Goal: Find contact information: Find contact information

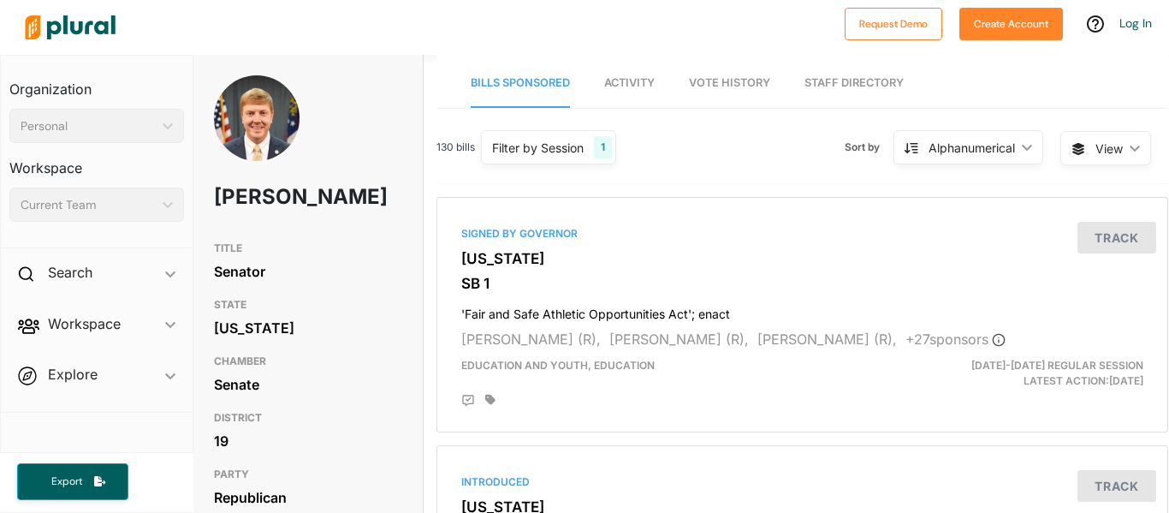
scroll to position [0, 3]
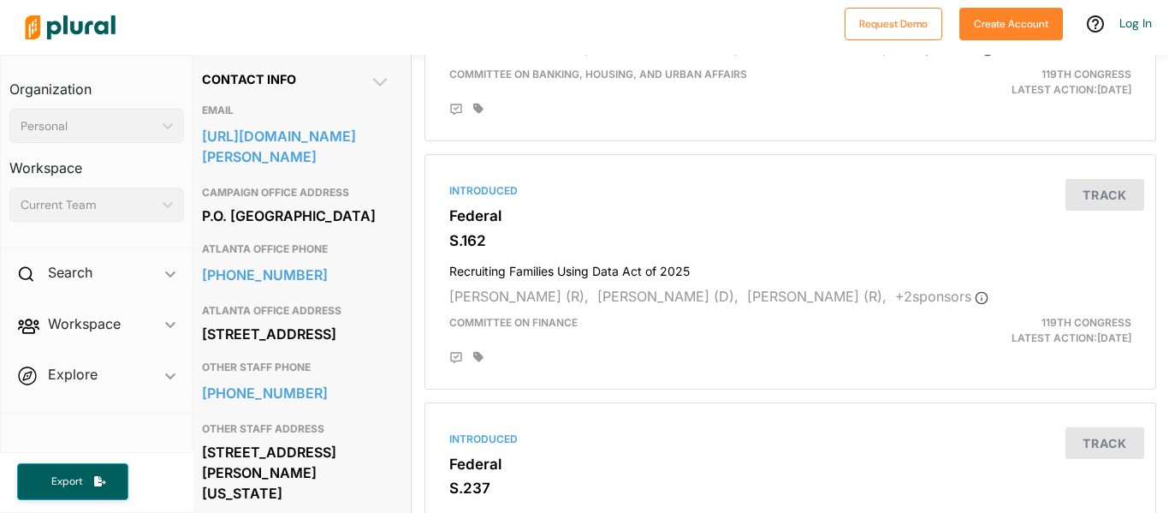
scroll to position [537, 13]
click at [283, 141] on link "https://www.ossoff.senate.gov/contact-us/" at bounding box center [296, 147] width 188 height 46
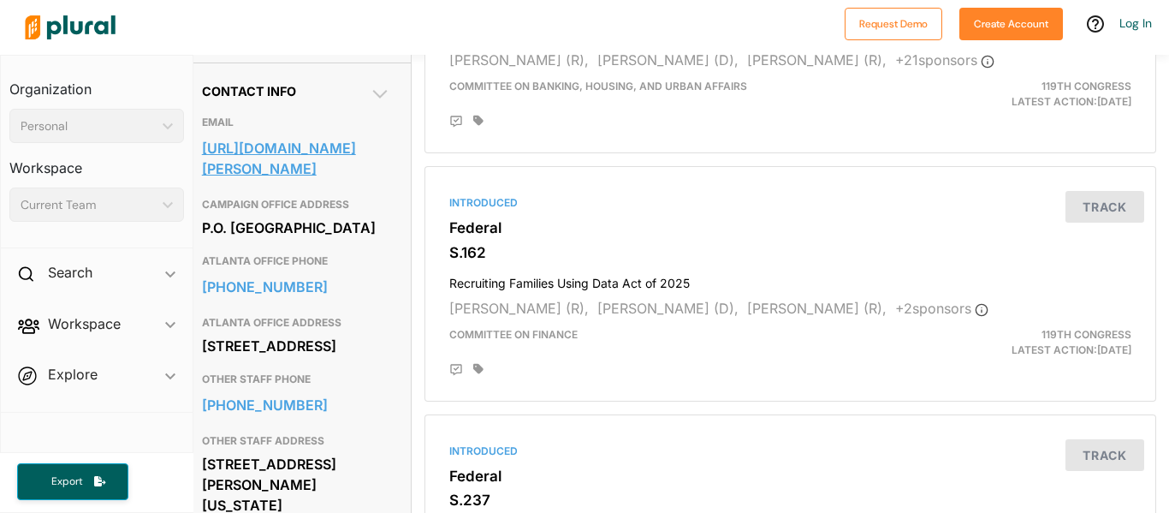
scroll to position [525, 13]
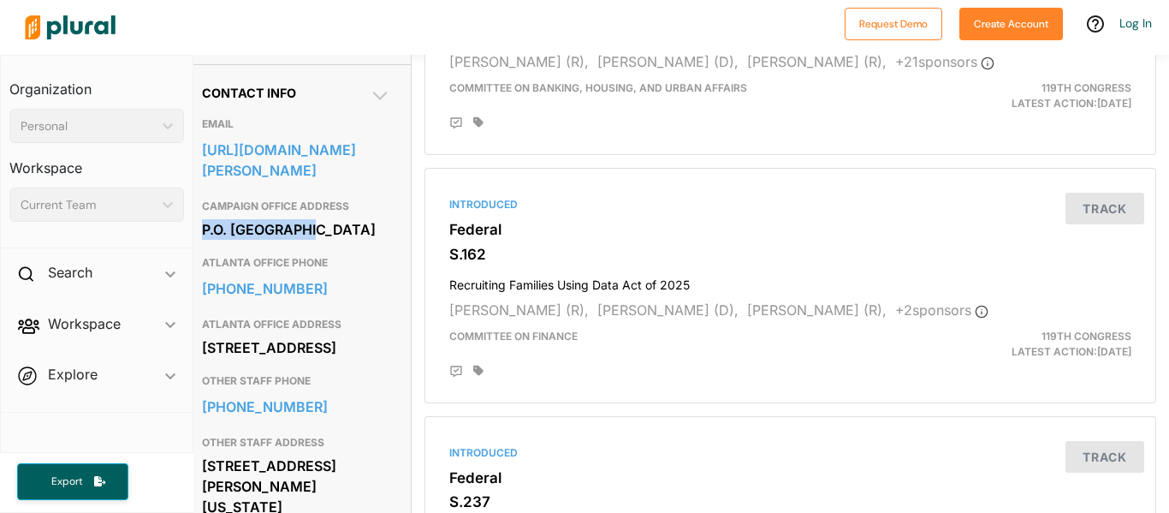
drag, startPoint x: 347, startPoint y: 201, endPoint x: 373, endPoint y: 225, distance: 35.1
click at [373, 225] on div "CAMPAIGN OFFICE ADDRESS P.O. Box 450326 Atlanta, GA 31145" at bounding box center [296, 219] width 188 height 56
click at [379, 200] on h3 "CAMPAIGN OFFICE ADDRESS" at bounding box center [296, 206] width 188 height 21
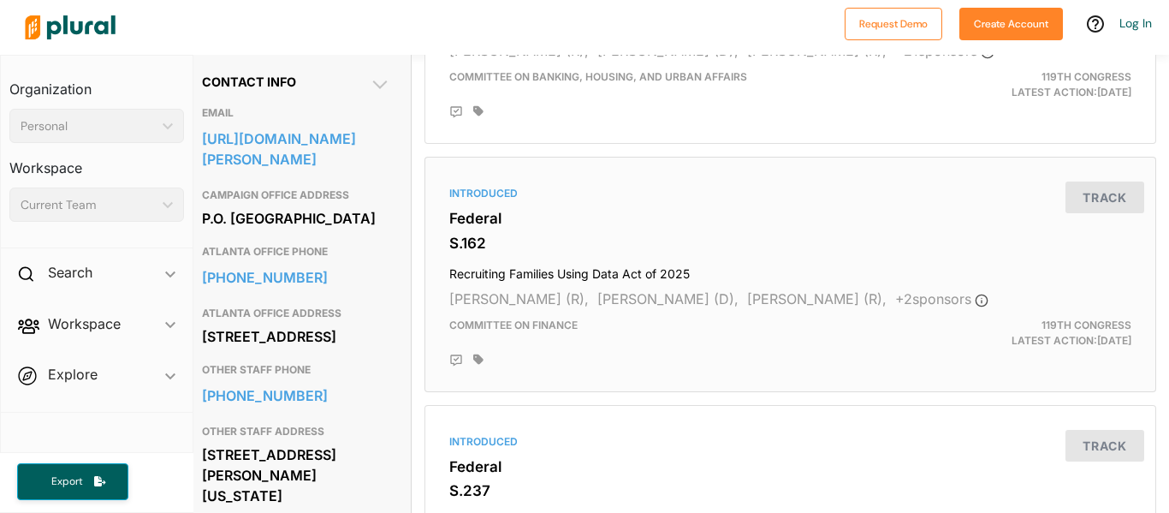
scroll to position [537, 13]
click at [312, 139] on link "https://www.ossoff.senate.gov/contact-us/" at bounding box center [296, 148] width 188 height 46
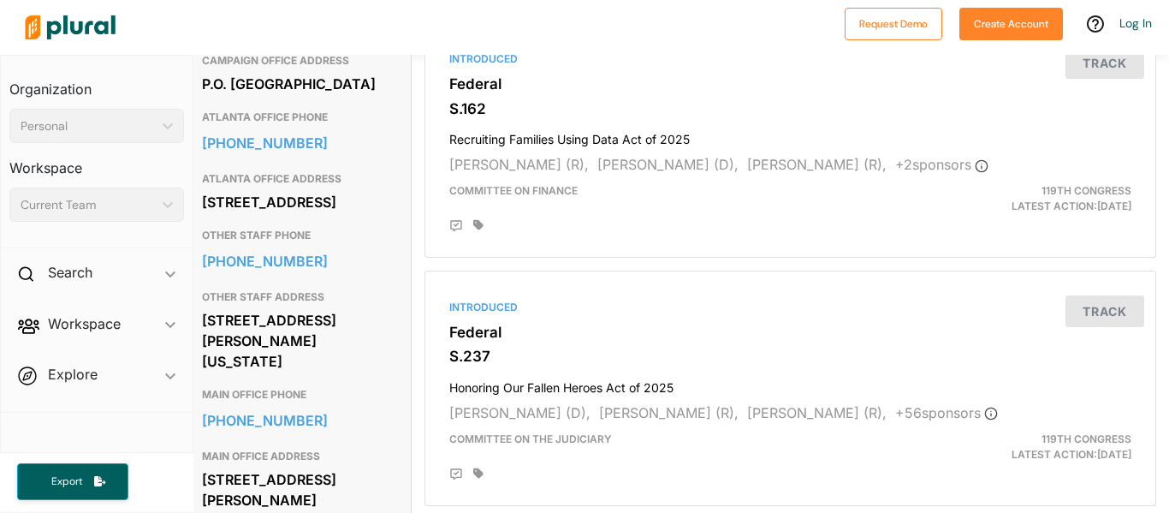
scroll to position [708, 13]
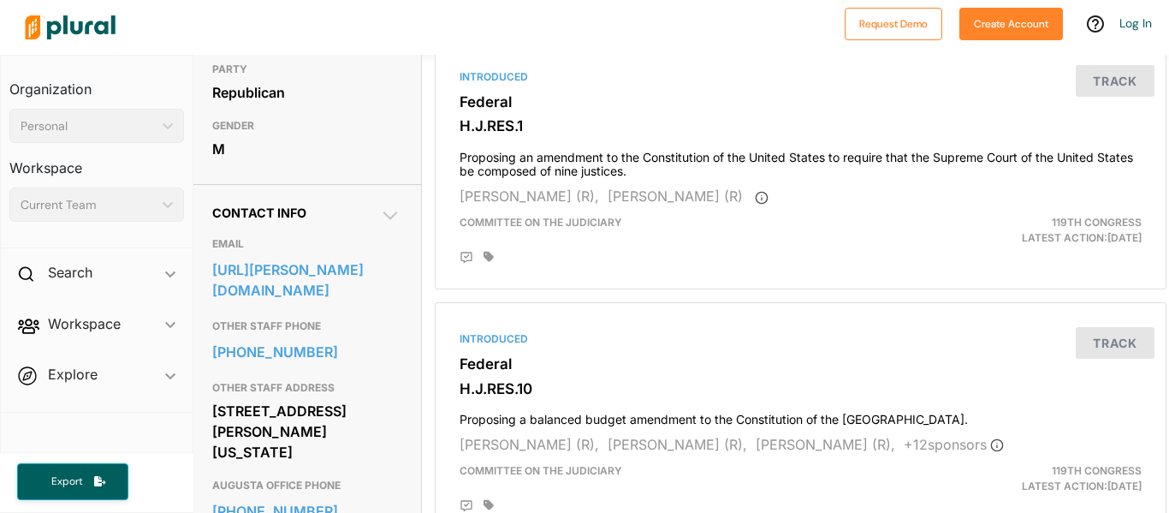
scroll to position [411, 3]
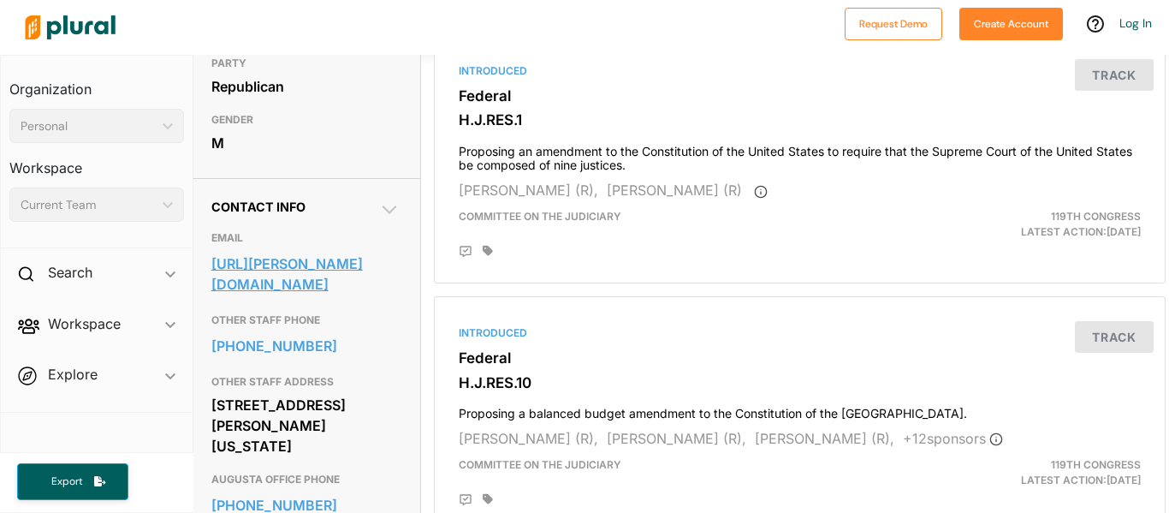
click at [364, 267] on link "[URL][PERSON_NAME][DOMAIN_NAME]" at bounding box center [305, 274] width 188 height 46
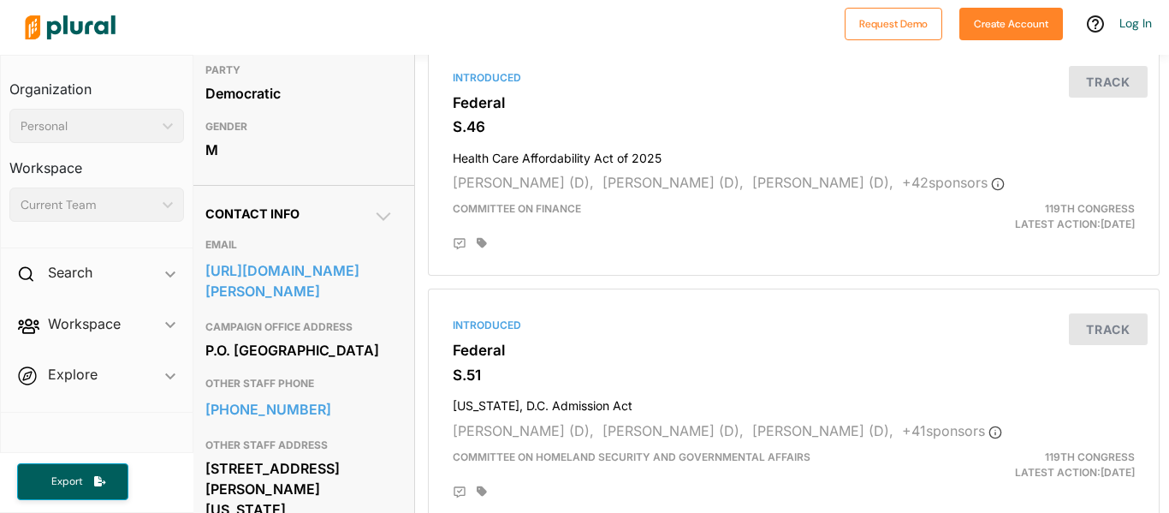
scroll to position [406, 9]
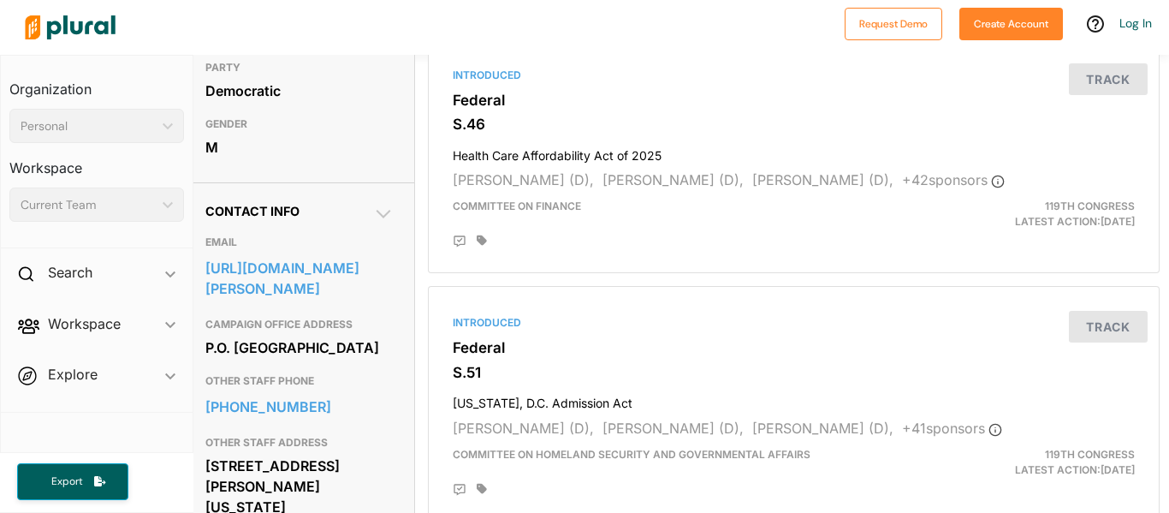
click at [321, 292] on link "https://www.warnock.senate.gov/contact/contact-form/" at bounding box center [299, 278] width 188 height 46
click at [255, 301] on link "https://www.warnock.senate.gov/contact/contact-form/" at bounding box center [299, 278] width 188 height 46
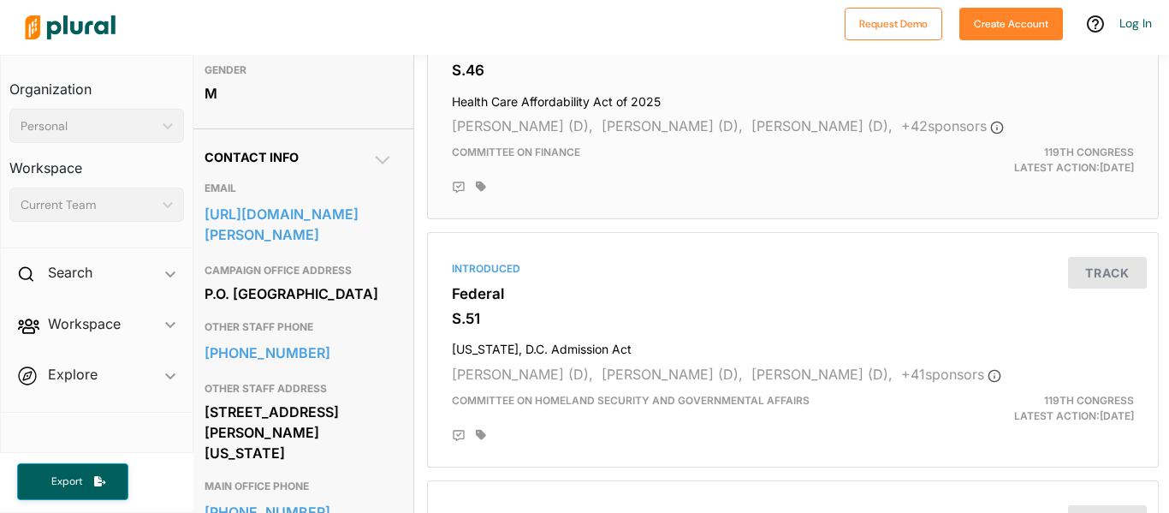
scroll to position [464, 11]
